Goal: Information Seeking & Learning: Check status

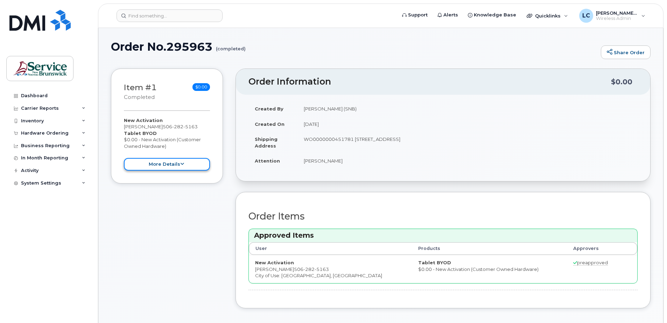
click at [154, 163] on button "more details" at bounding box center [167, 164] width 86 height 13
click at [166, 164] on button "more details" at bounding box center [167, 164] width 86 height 13
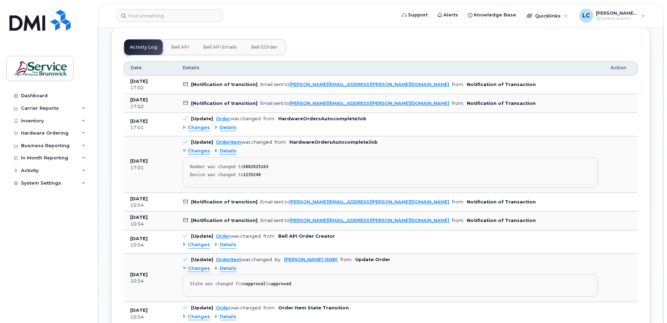
scroll to position [487, 0]
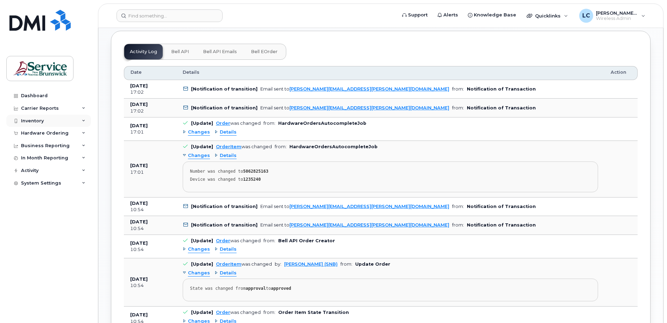
click at [44, 121] on div "Inventory" at bounding box center [48, 121] width 85 height 13
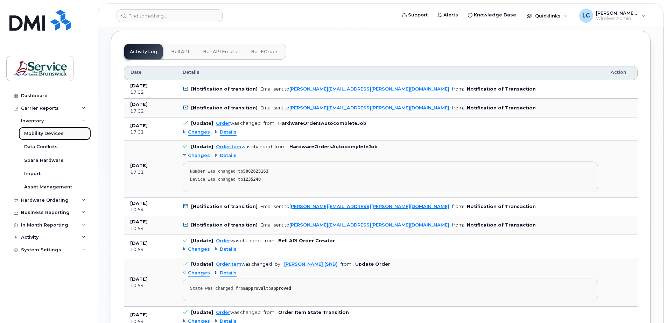
click at [45, 132] on div "Mobility Devices" at bounding box center [44, 134] width 40 height 6
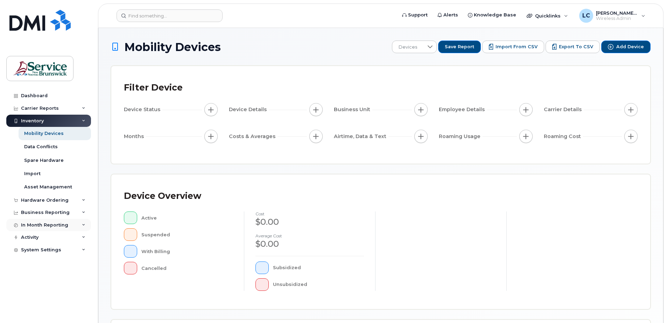
click at [45, 223] on div "In Month Reporting" at bounding box center [44, 226] width 47 height 6
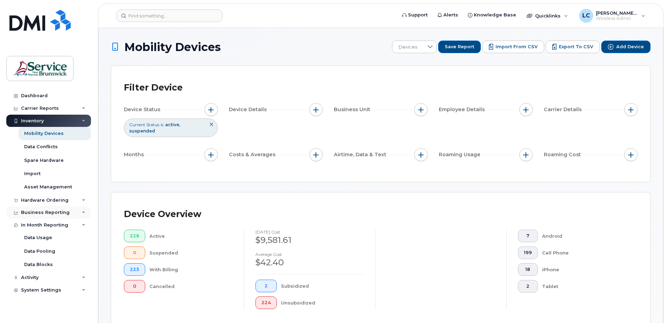
click at [45, 210] on div "Business Reporting" at bounding box center [45, 213] width 49 height 6
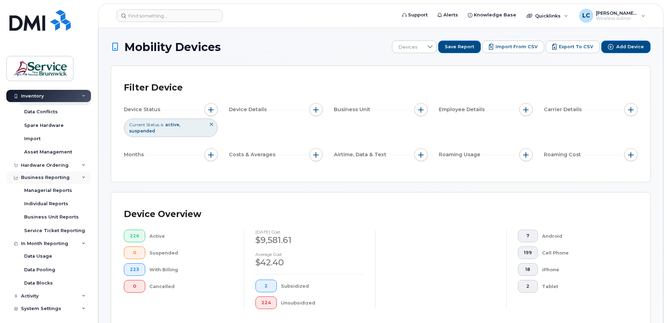
scroll to position [37, 0]
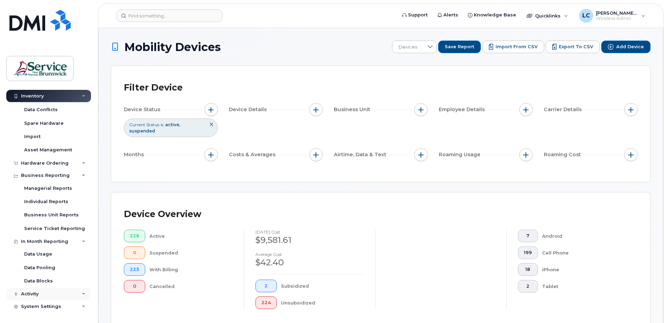
click at [29, 293] on div "Activity" at bounding box center [29, 294] width 17 height 6
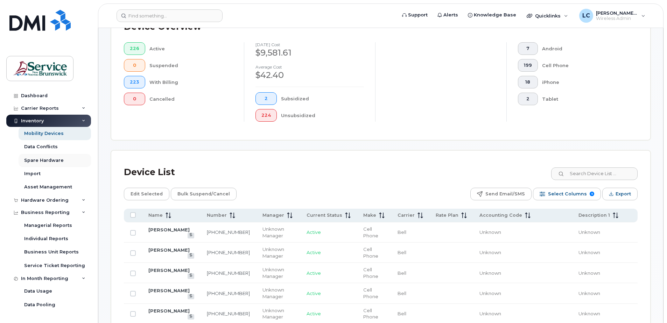
scroll to position [175, 0]
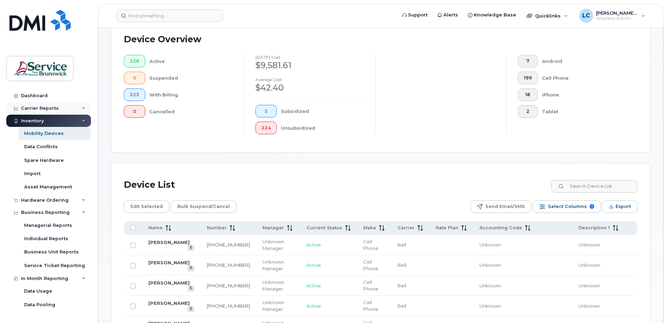
click at [37, 106] on div "Carrier Reports" at bounding box center [40, 109] width 38 height 6
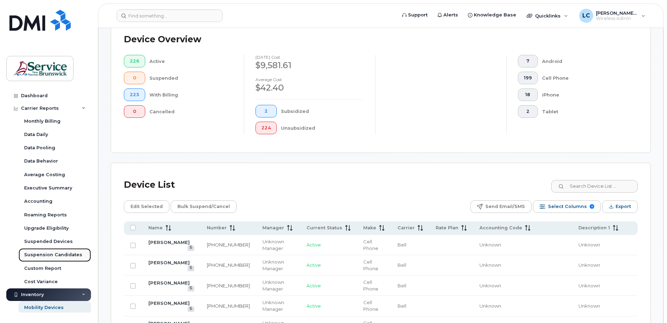
click at [60, 255] on div "Suspension Candidates" at bounding box center [53, 255] width 58 height 6
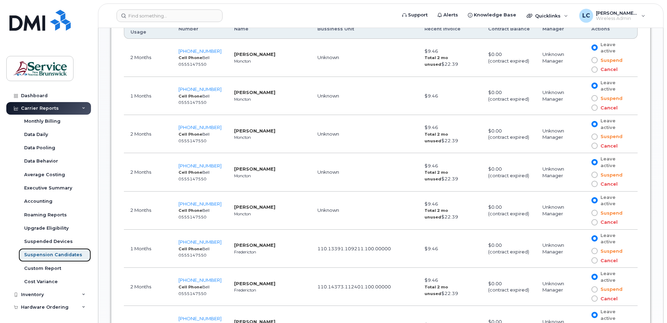
scroll to position [455, 0]
